Goal: Navigation & Orientation: Find specific page/section

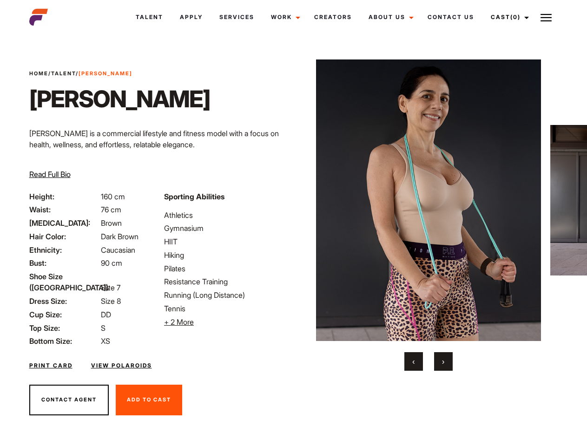
click at [507, 17] on link "Cast (0)" at bounding box center [509, 17] width 52 height 25
click at [546, 17] on img at bounding box center [546, 17] width 11 height 11
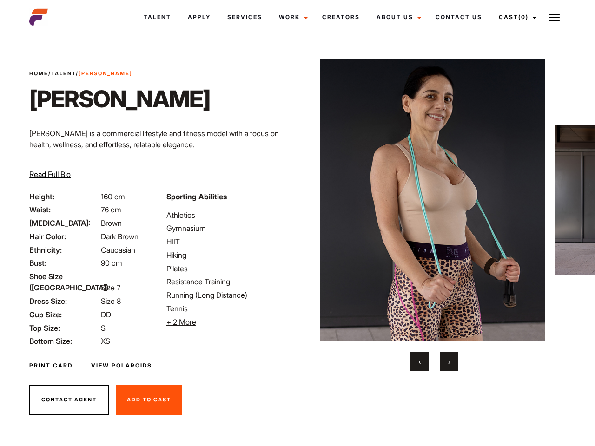
click at [226, 322] on li "+ 2 More Hide More" at bounding box center [229, 322] width 126 height 11
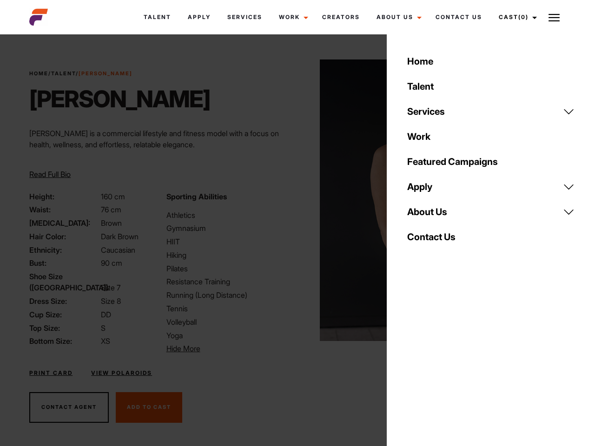
click at [428, 215] on body "Talent Apply Services Work Campaigns Jobs Job Request Creators About Us Founder…" at bounding box center [297, 250] width 595 height 427
click at [293, 200] on div "Sporting Abilities Athletics Gymnasium HIIT Hiking Pilates Resistance Training …" at bounding box center [229, 273] width 137 height 164
click at [414, 362] on div "Home Talent Services Talent Casting Photography Videography Creative Hair and M…" at bounding box center [491, 223] width 208 height 446
click at [444, 362] on div "Home Talent Services Talent Casting Photography Videography Creative Hair and M…" at bounding box center [491, 223] width 208 height 446
